Goal: Information Seeking & Learning: Learn about a topic

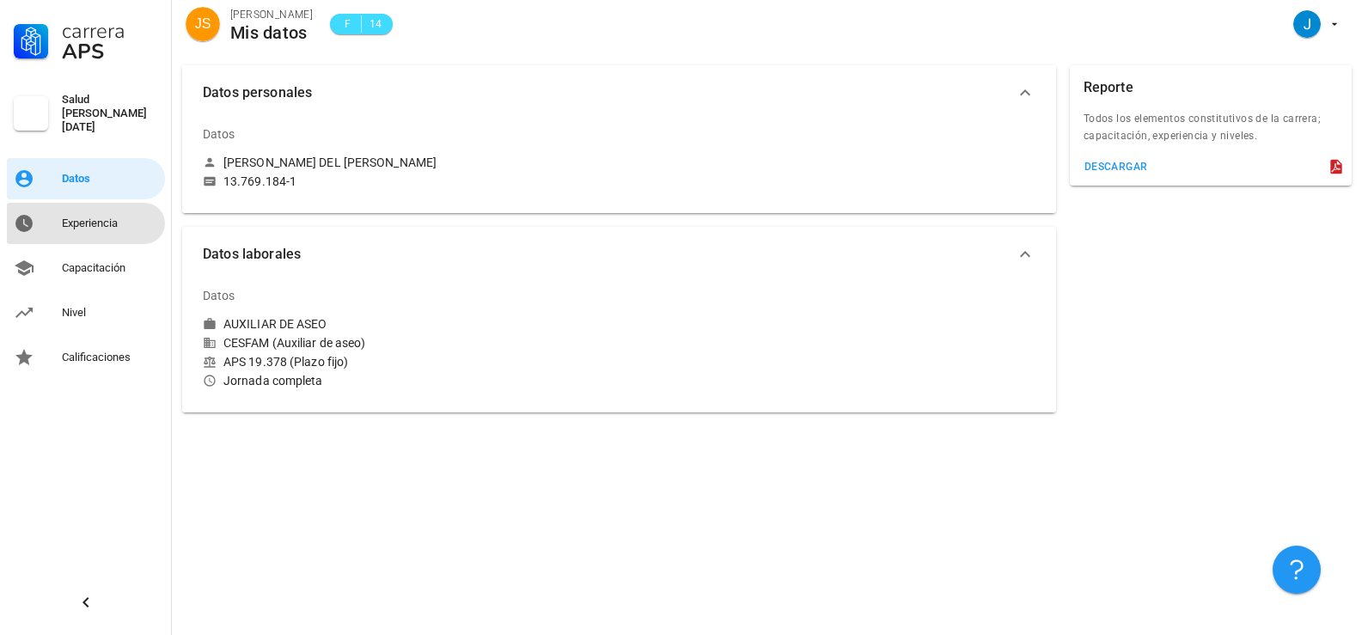
drag, startPoint x: 94, startPoint y: 208, endPoint x: 119, endPoint y: 238, distance: 39.1
click at [93, 210] on div "Experiencia" at bounding box center [110, 223] width 96 height 27
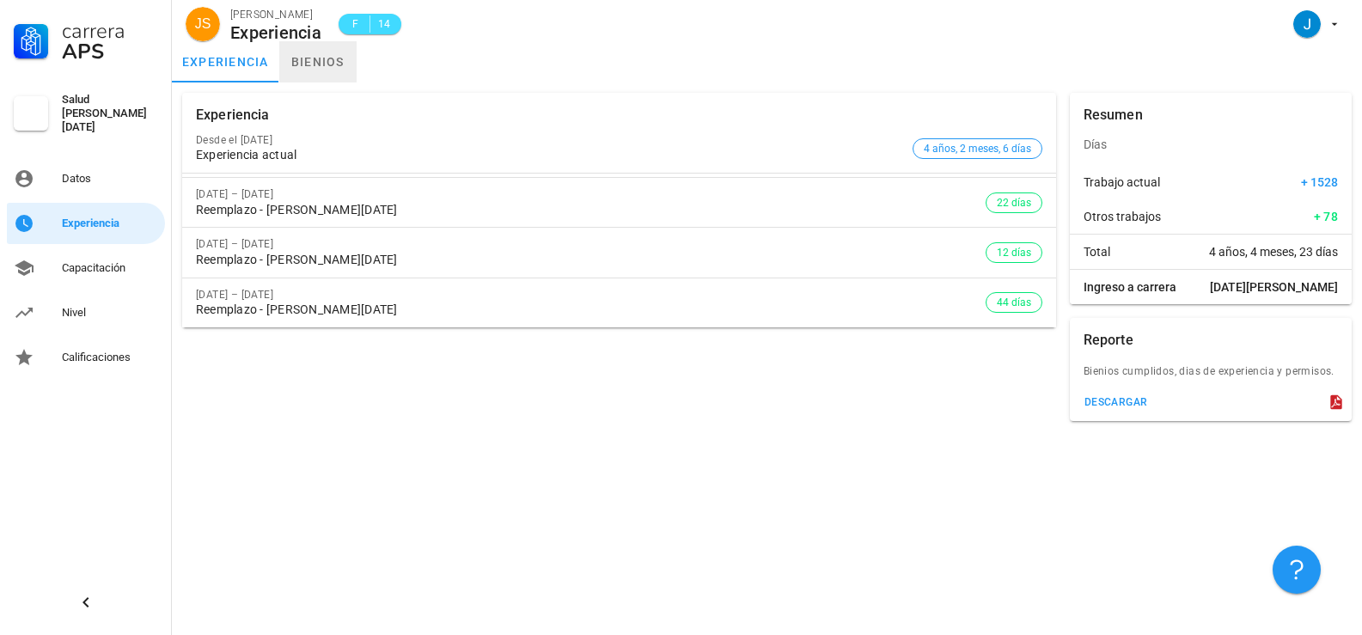
click at [312, 46] on link "bienios" at bounding box center [317, 61] width 77 height 41
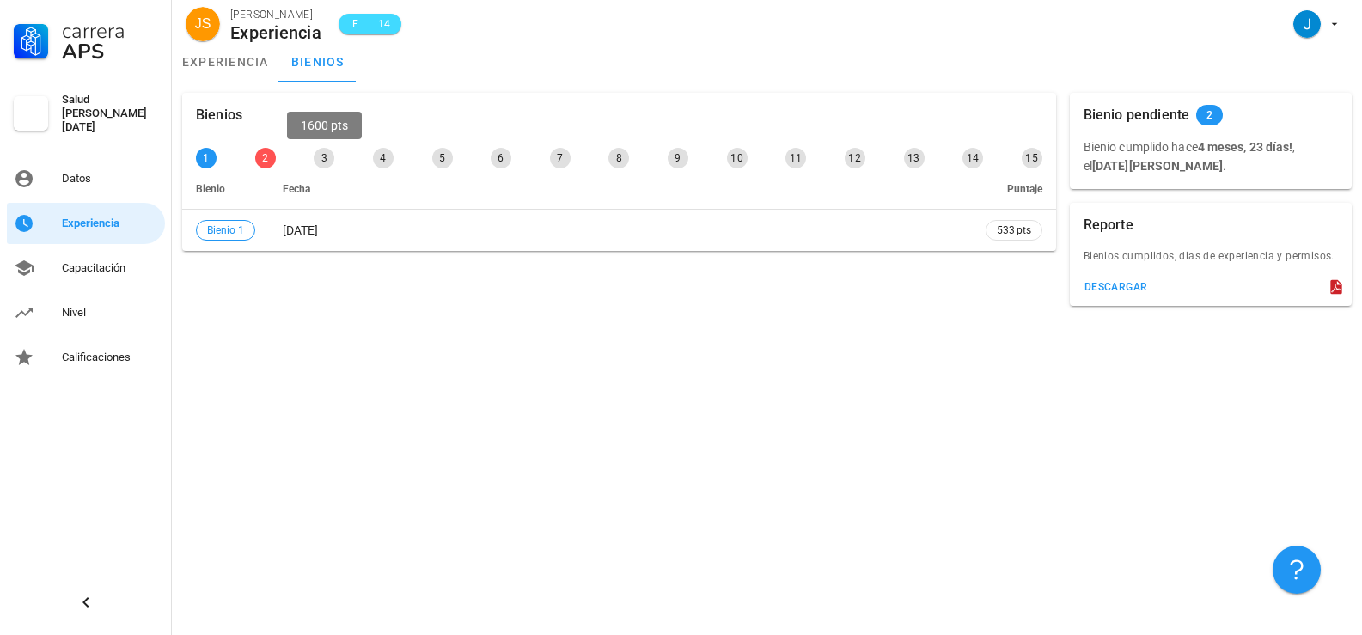
click at [320, 158] on div "3" at bounding box center [324, 158] width 21 height 21
click at [260, 160] on div "2" at bounding box center [265, 158] width 21 height 21
click at [76, 307] on div "Nivel" at bounding box center [110, 313] width 96 height 14
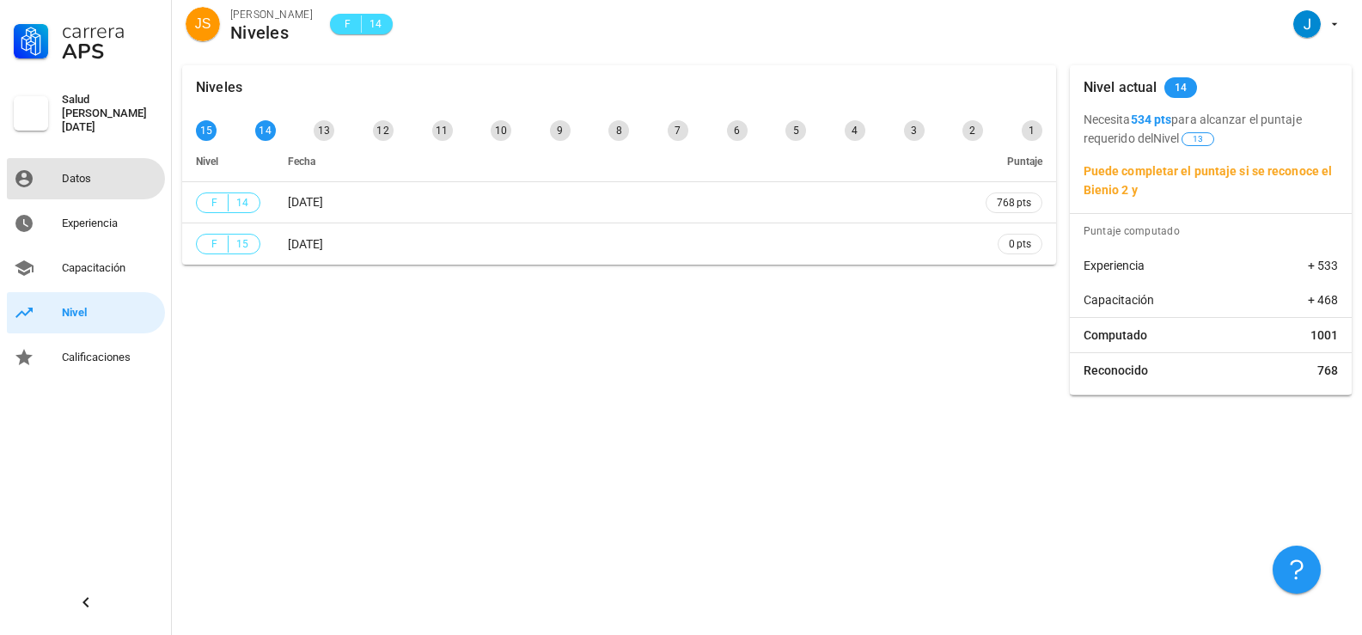
click at [70, 165] on div "Datos" at bounding box center [110, 178] width 96 height 27
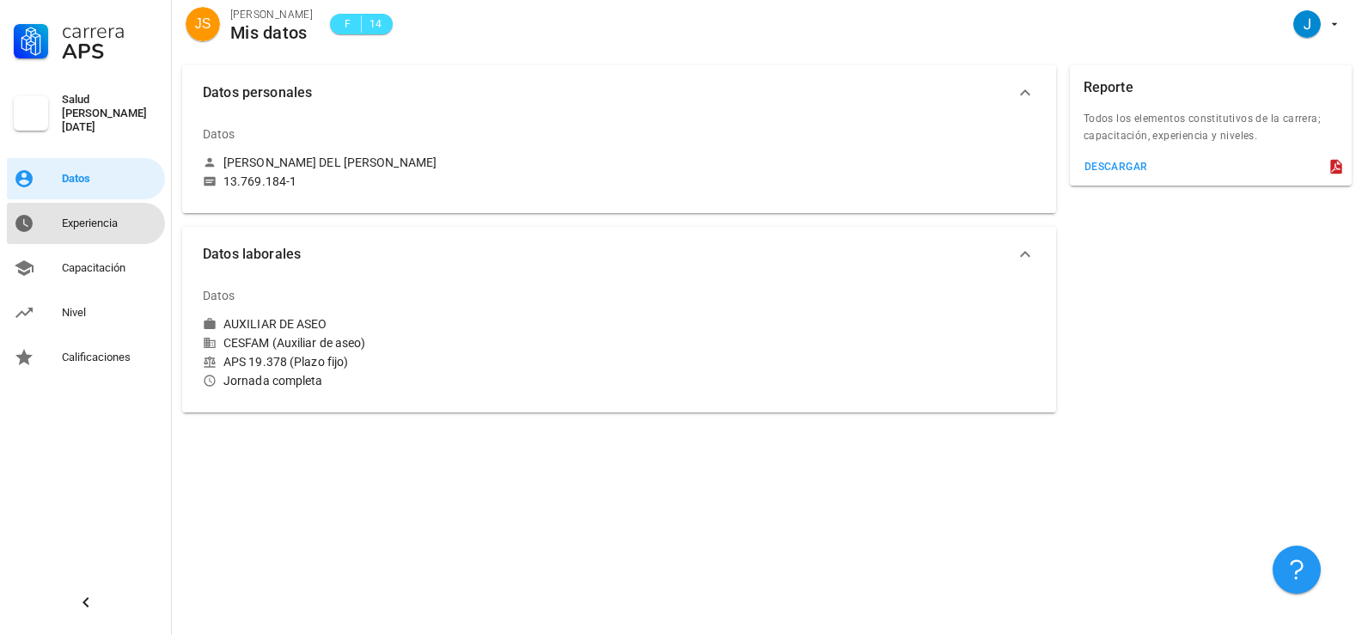
click at [58, 222] on link "Experiencia" at bounding box center [86, 223] width 158 height 41
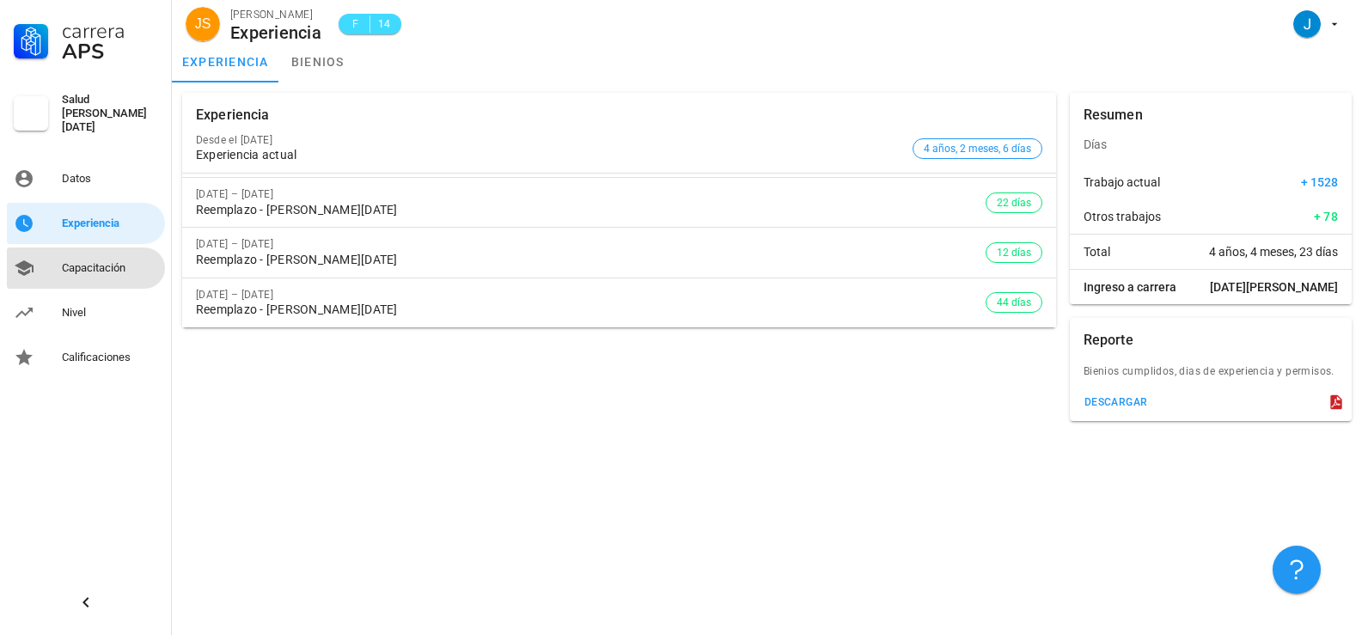
drag, startPoint x: 84, startPoint y: 254, endPoint x: 131, endPoint y: 261, distance: 46.9
click at [83, 261] on div "Capacitación" at bounding box center [110, 268] width 96 height 14
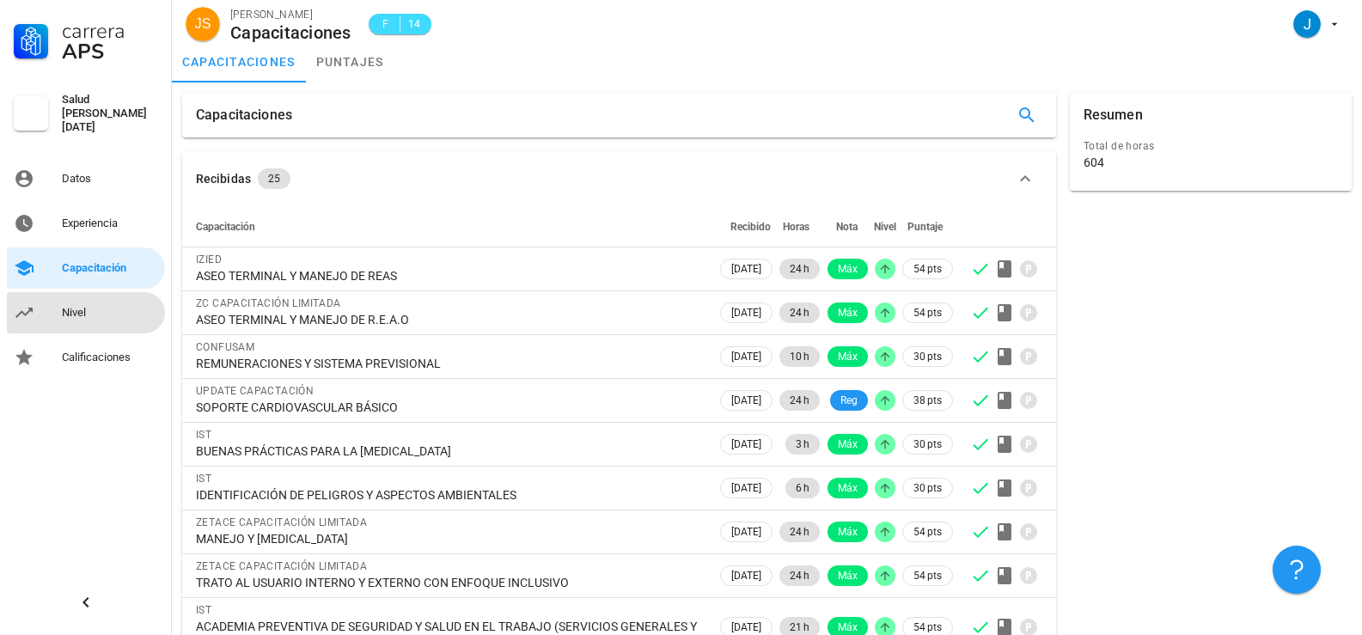
click at [94, 299] on div "Nivel" at bounding box center [110, 312] width 96 height 27
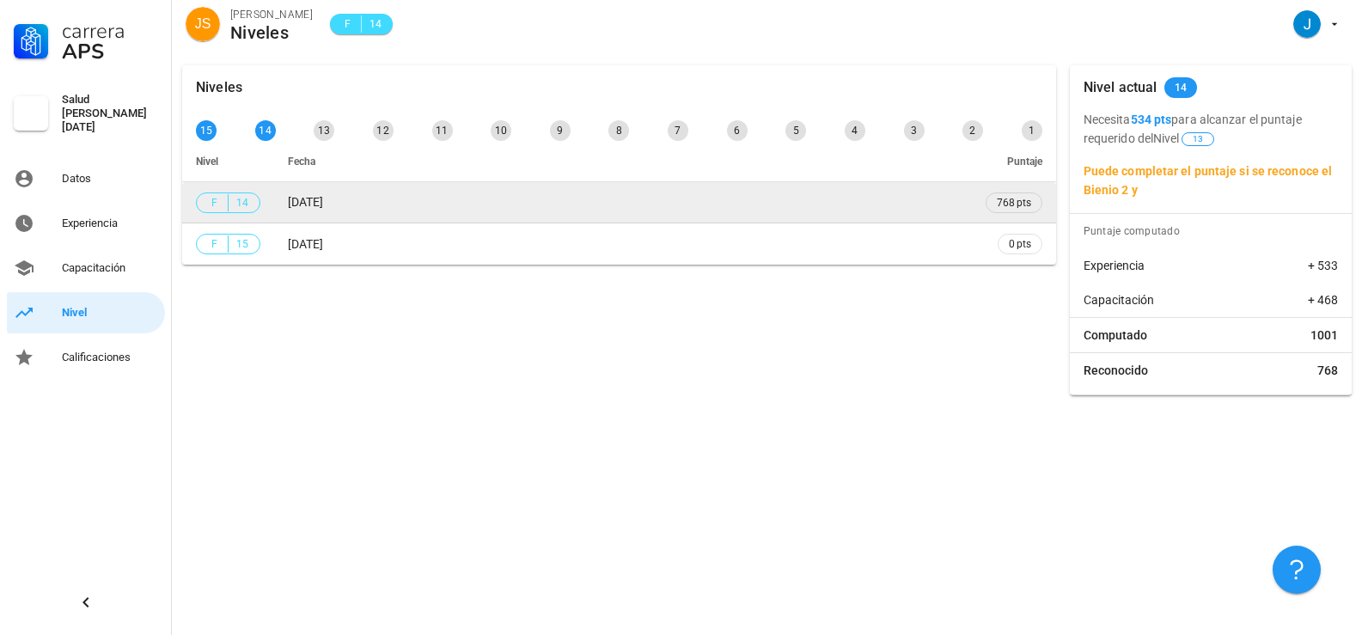
click at [676, 205] on td "[DATE]" at bounding box center [623, 202] width 698 height 41
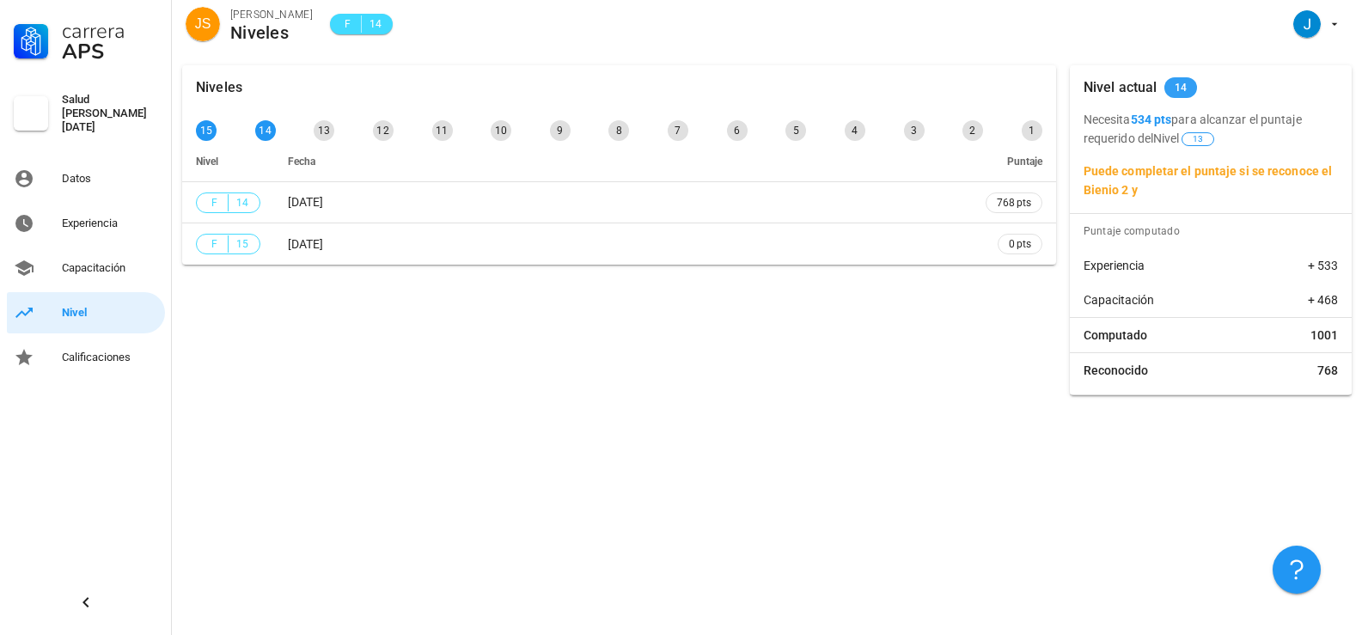
click at [1180, 92] on span "14" at bounding box center [1180, 87] width 13 height 21
click at [1203, 139] on span "13" at bounding box center [1198, 139] width 10 height 12
click at [88, 261] on div "Capacitación" at bounding box center [110, 268] width 96 height 14
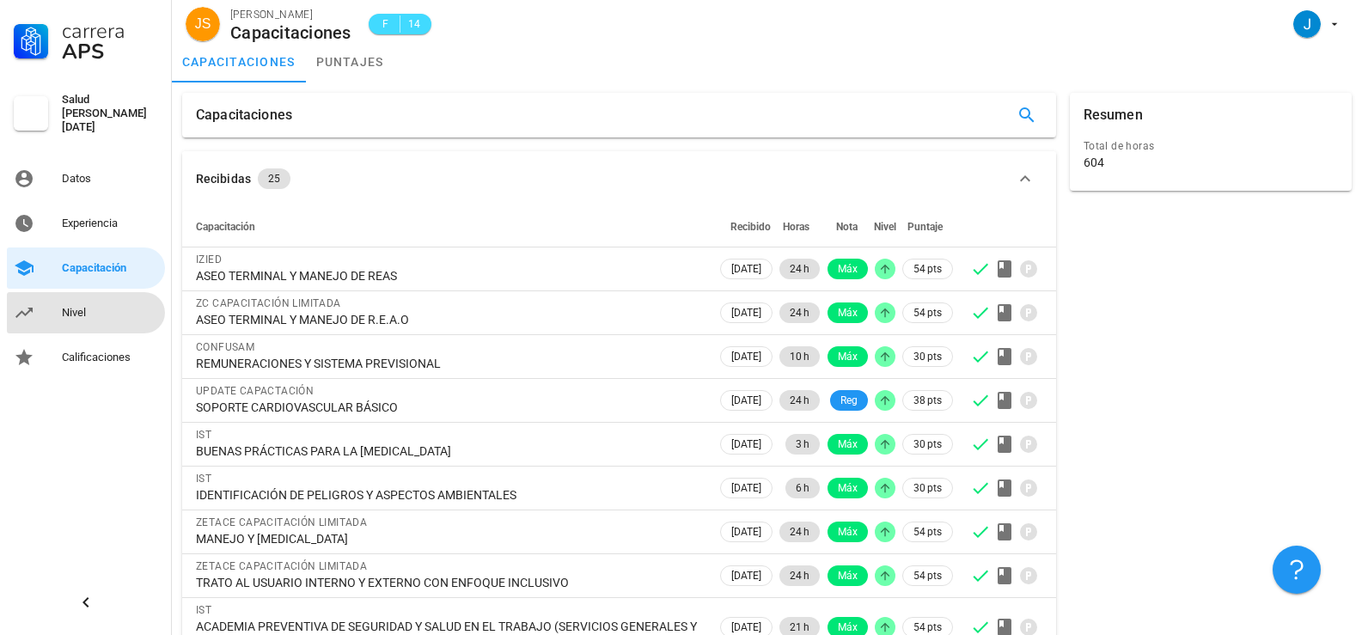
click at [88, 308] on div "Nivel" at bounding box center [110, 313] width 96 height 14
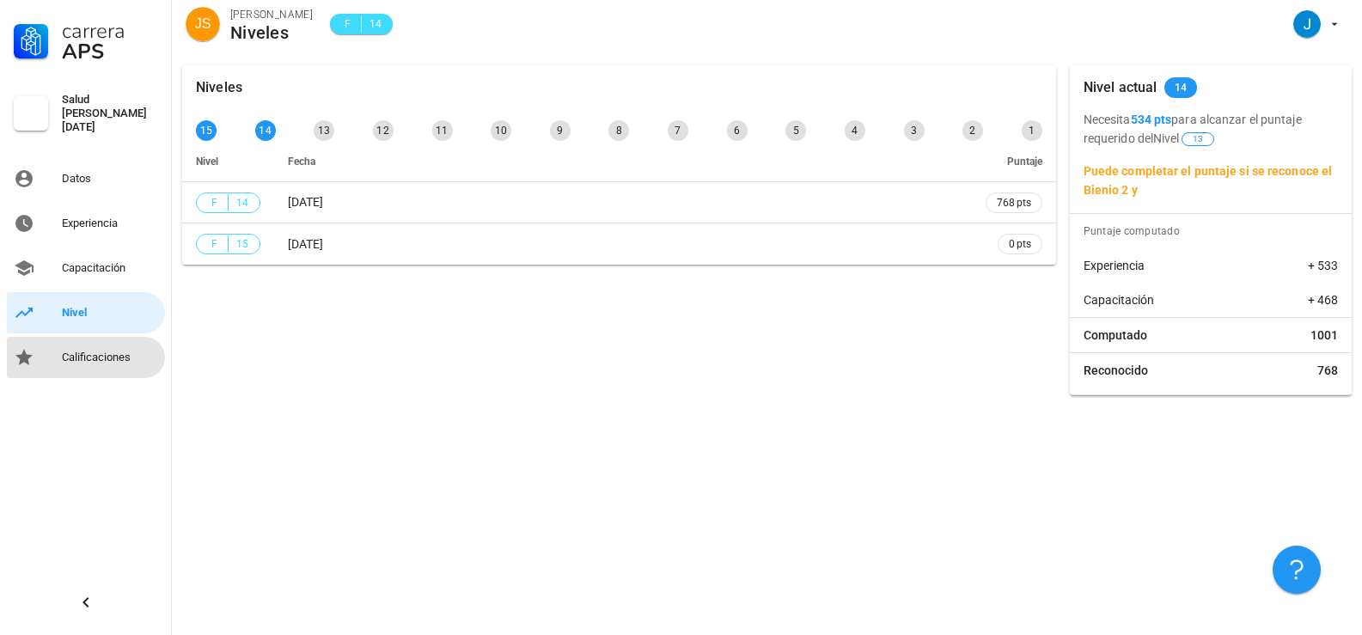
click at [91, 344] on div "Calificaciones" at bounding box center [110, 357] width 96 height 27
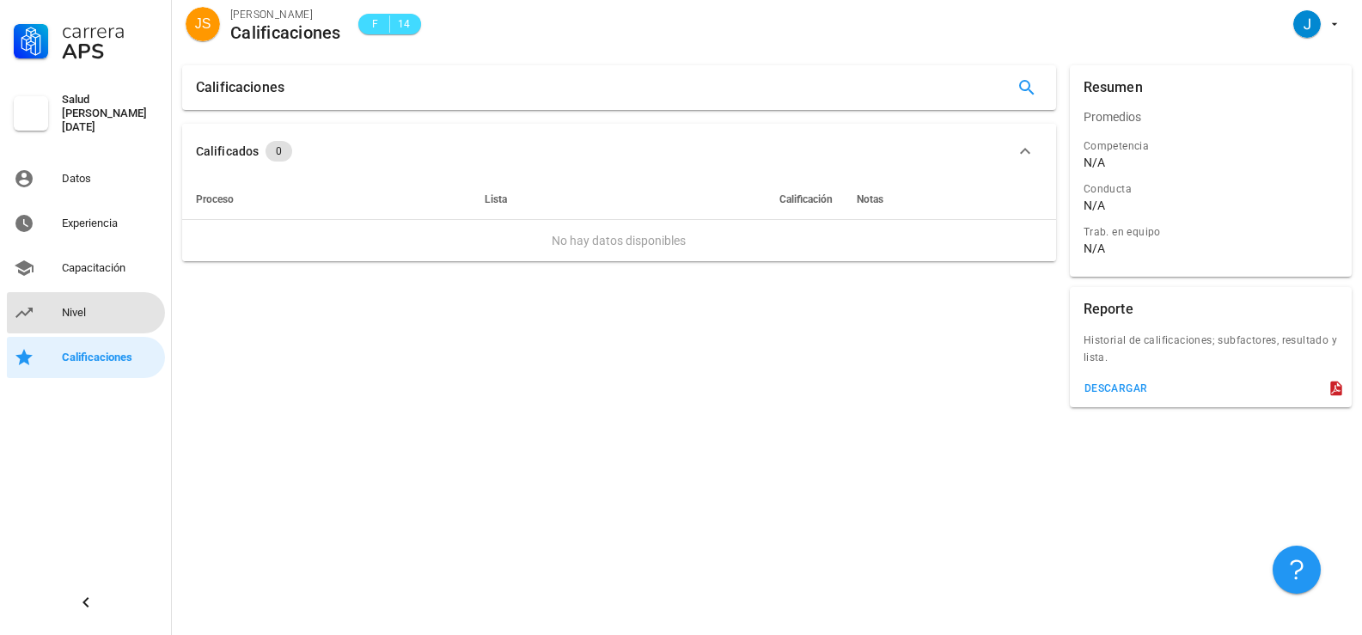
click at [87, 299] on div "Nivel" at bounding box center [110, 312] width 96 height 27
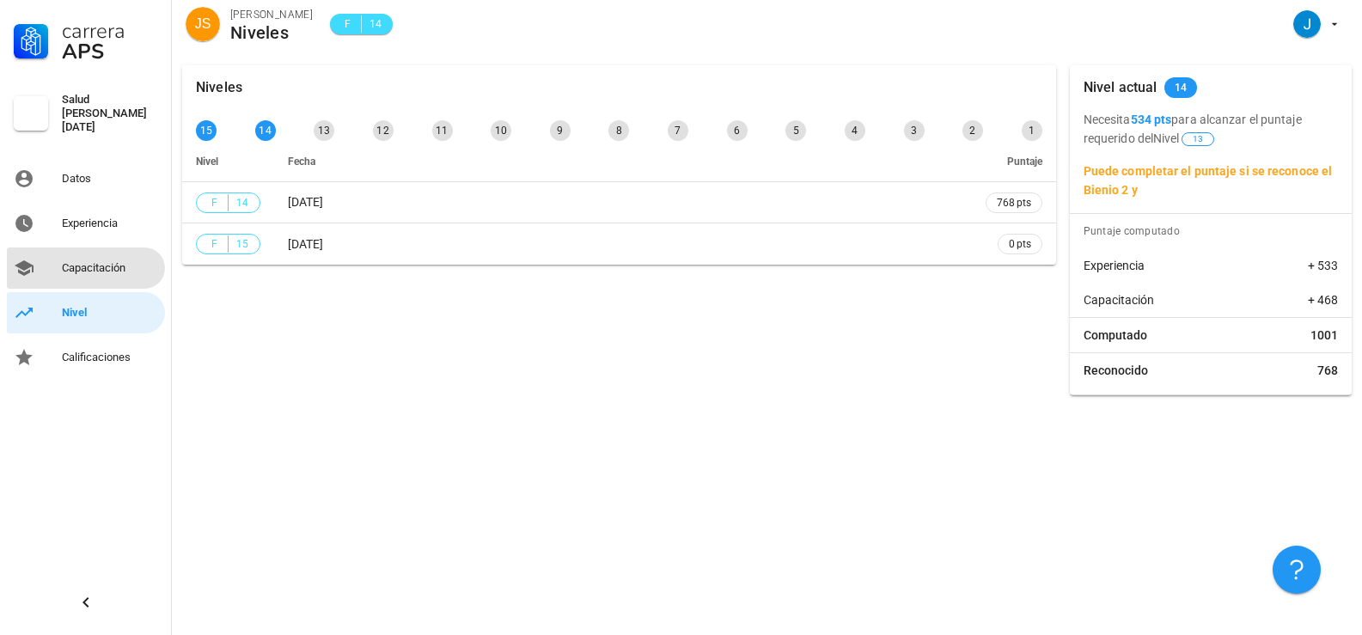
click at [106, 254] on div "Capacitación" at bounding box center [110, 267] width 96 height 27
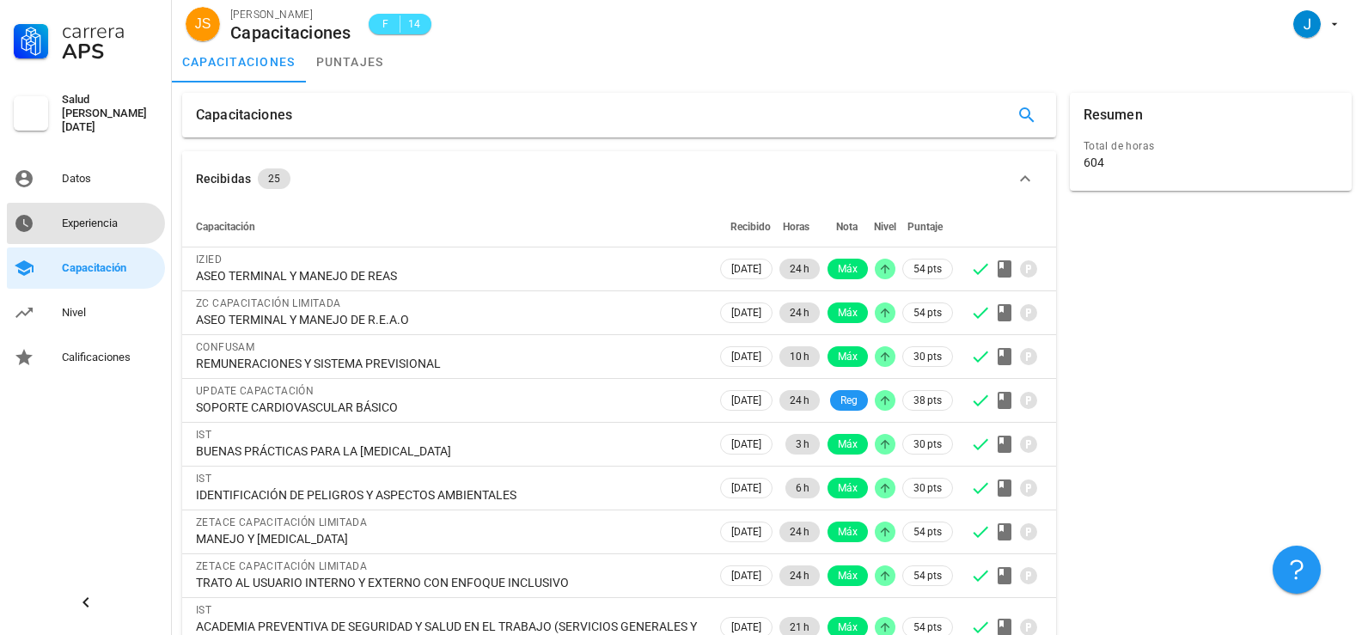
click at [68, 221] on div "Experiencia" at bounding box center [110, 224] width 96 height 14
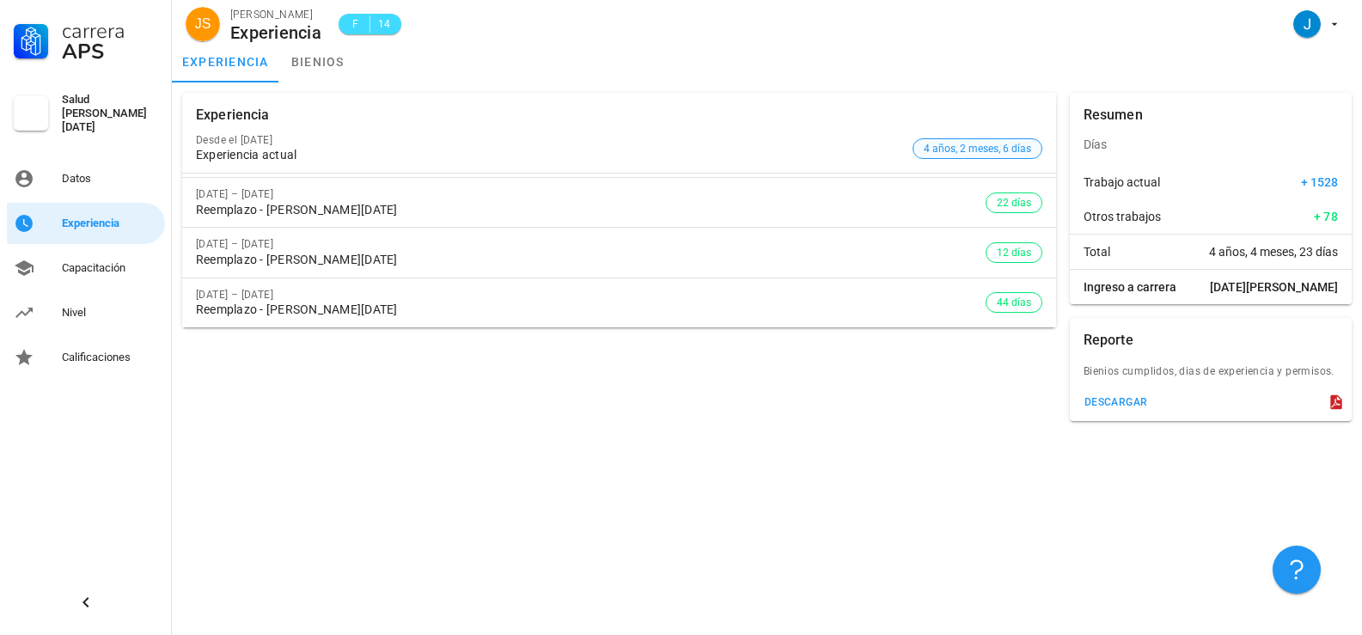
click at [967, 145] on span "4 años, 2 meses, 6 días" at bounding box center [977, 148] width 107 height 19
click at [100, 174] on div "Datos" at bounding box center [110, 179] width 96 height 14
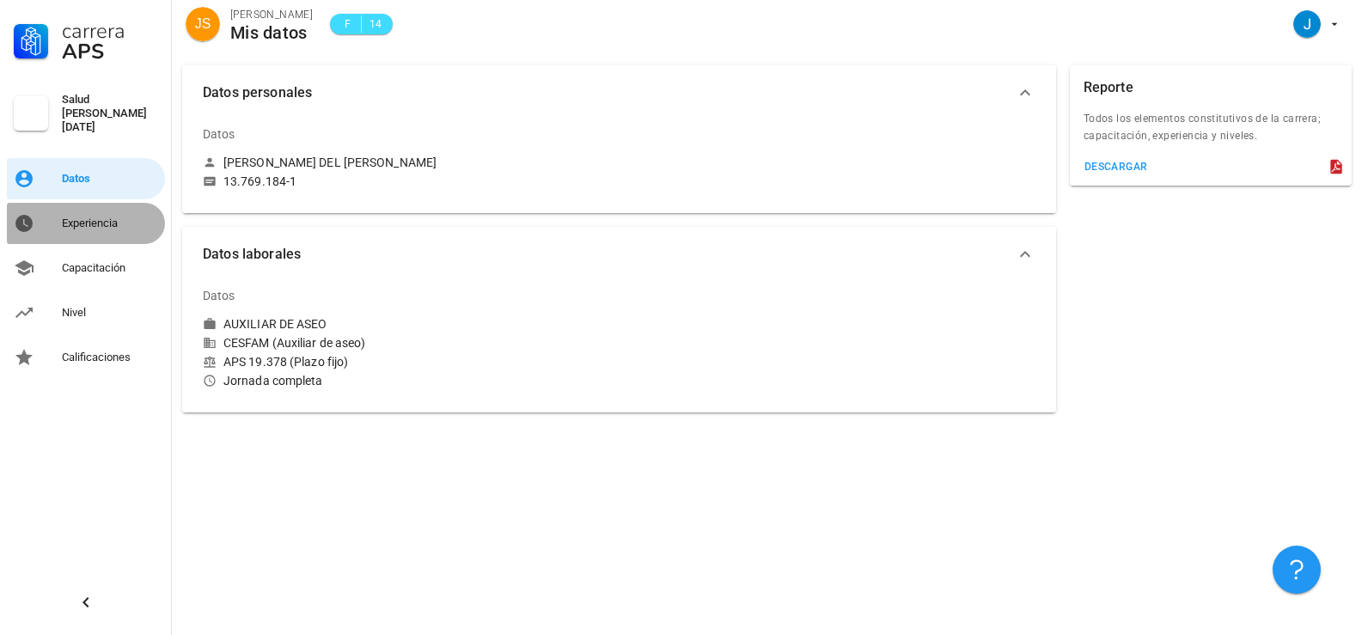
click at [110, 210] on div "Experiencia" at bounding box center [110, 223] width 96 height 27
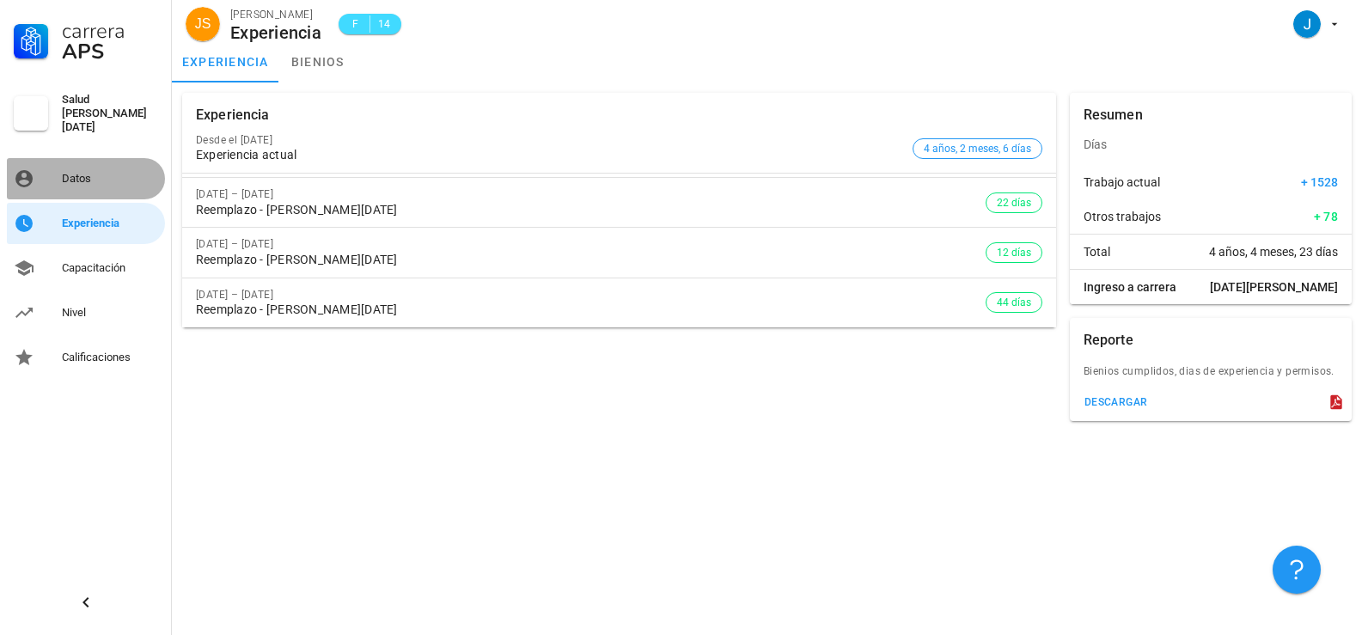
click at [118, 174] on div "Datos" at bounding box center [110, 179] width 96 height 14
